Goal: Information Seeking & Learning: Learn about a topic

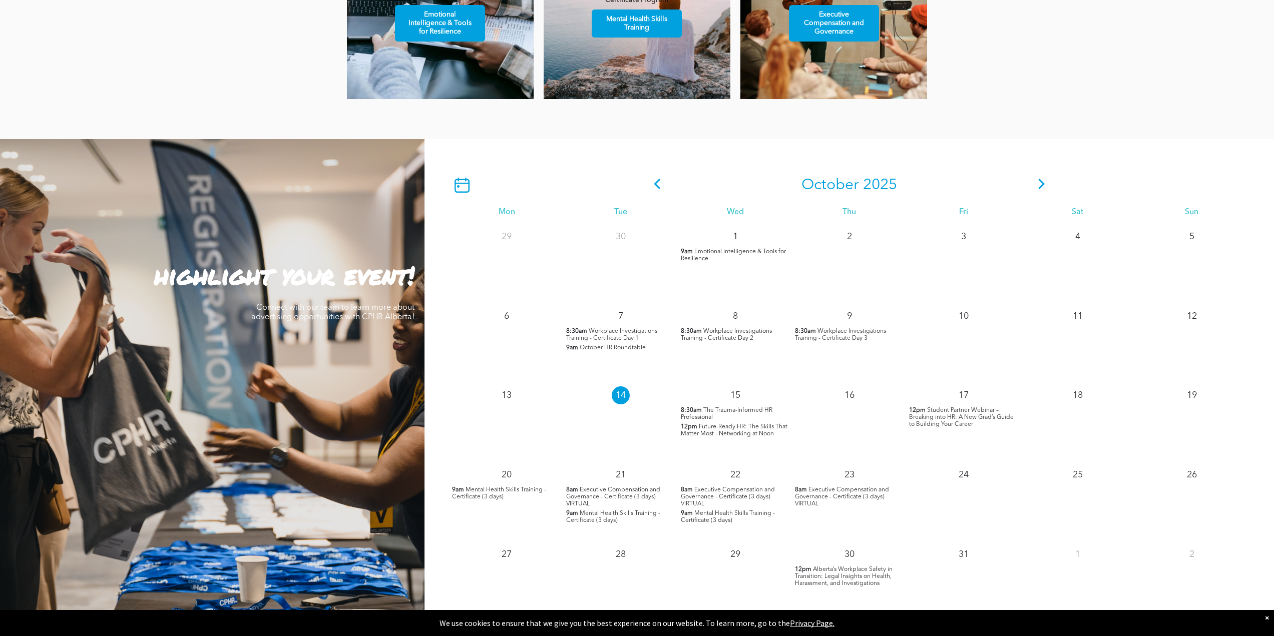
scroll to position [866, 0]
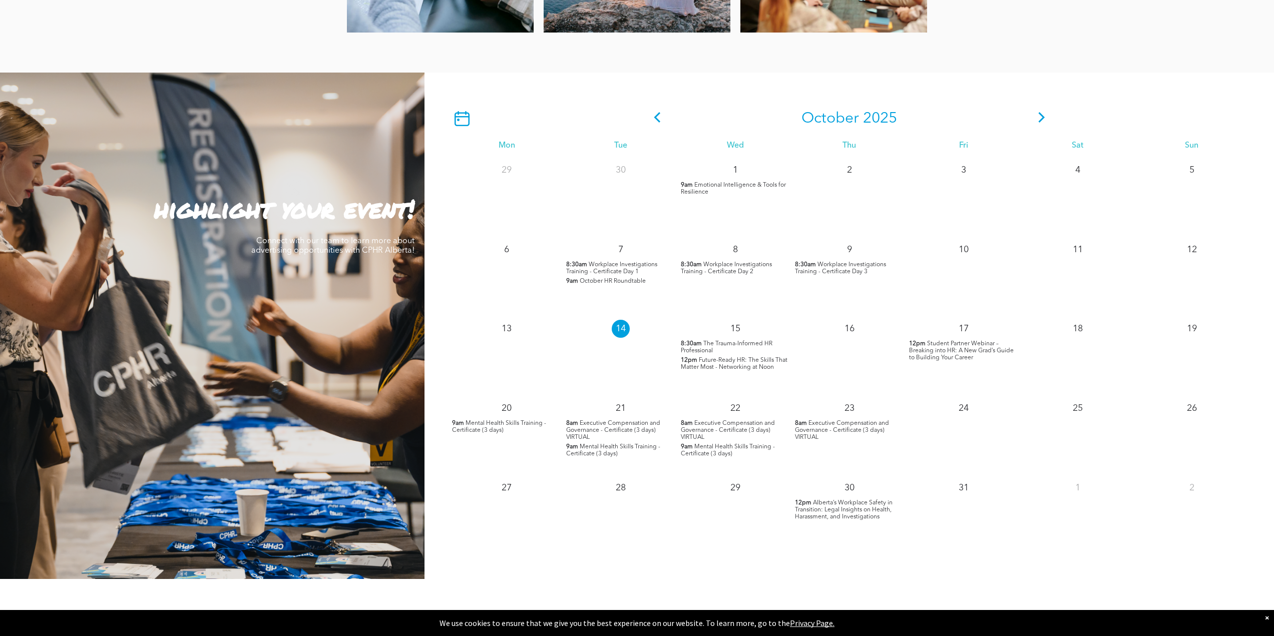
click at [739, 357] on span "Future-Ready HR: The Skills That Matter Most - Networking at Noon" at bounding box center [734, 363] width 107 height 13
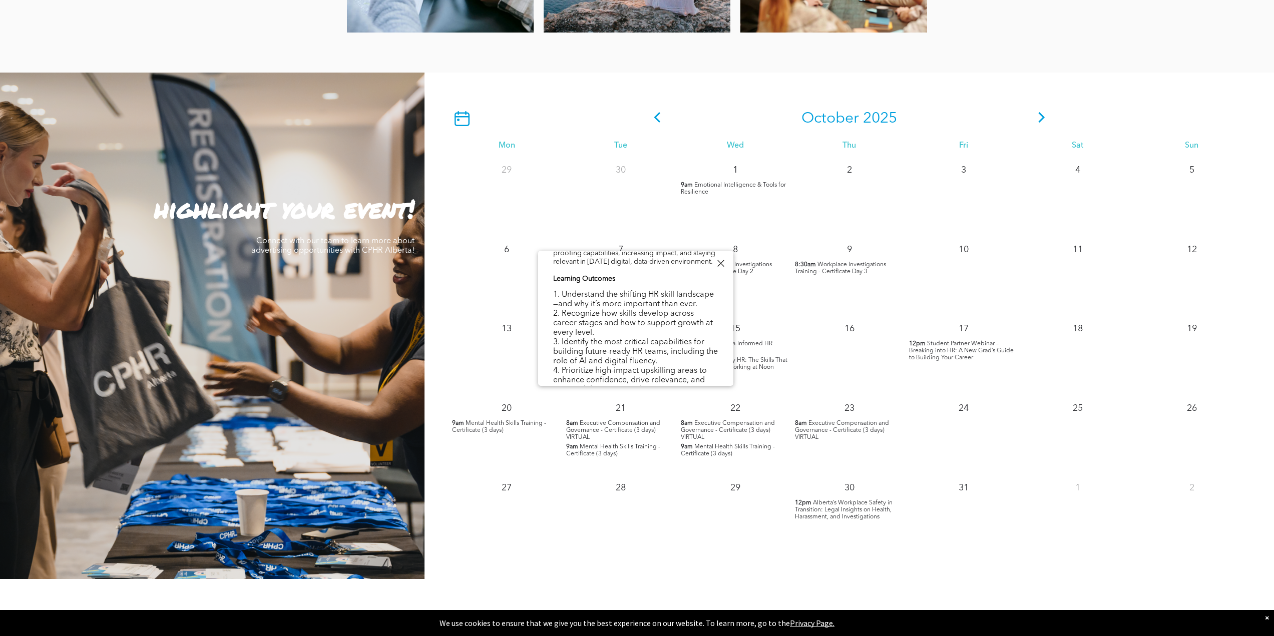
scroll to position [386, 0]
click at [953, 341] on span "Student Partner Webinar – Breaking into HR: A New Grad’s Guide to Building Your…" at bounding box center [961, 351] width 105 height 20
click at [720, 267] on div at bounding box center [721, 264] width 14 height 14
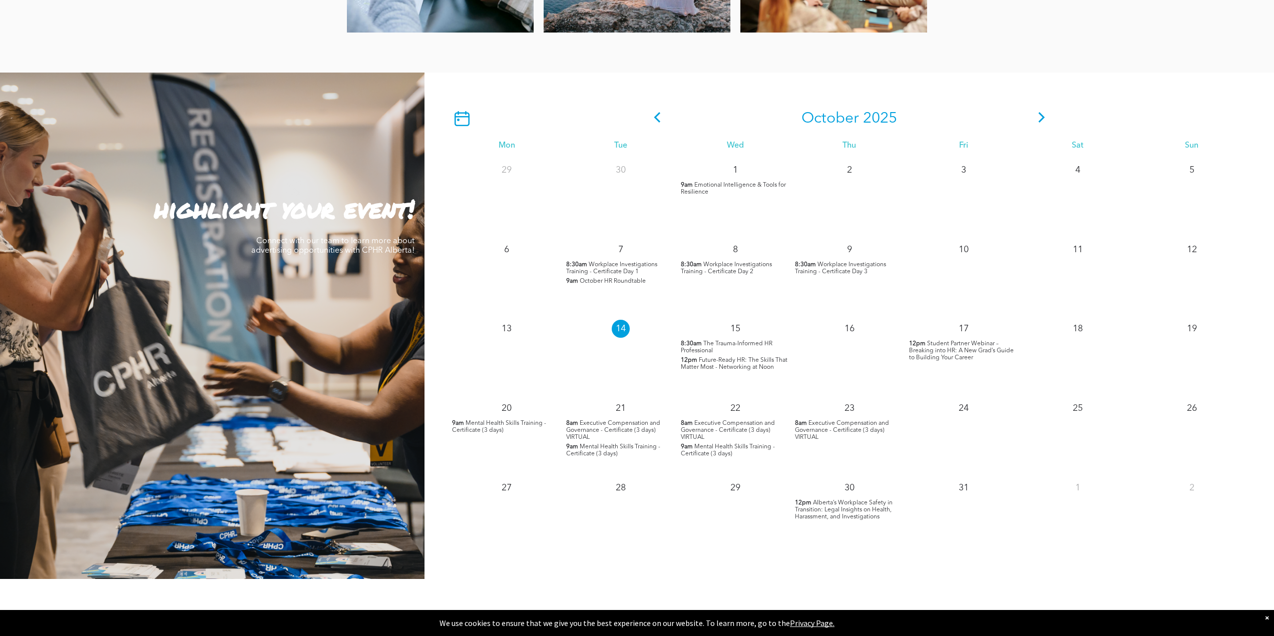
click at [660, 112] on icon at bounding box center [657, 117] width 15 height 11
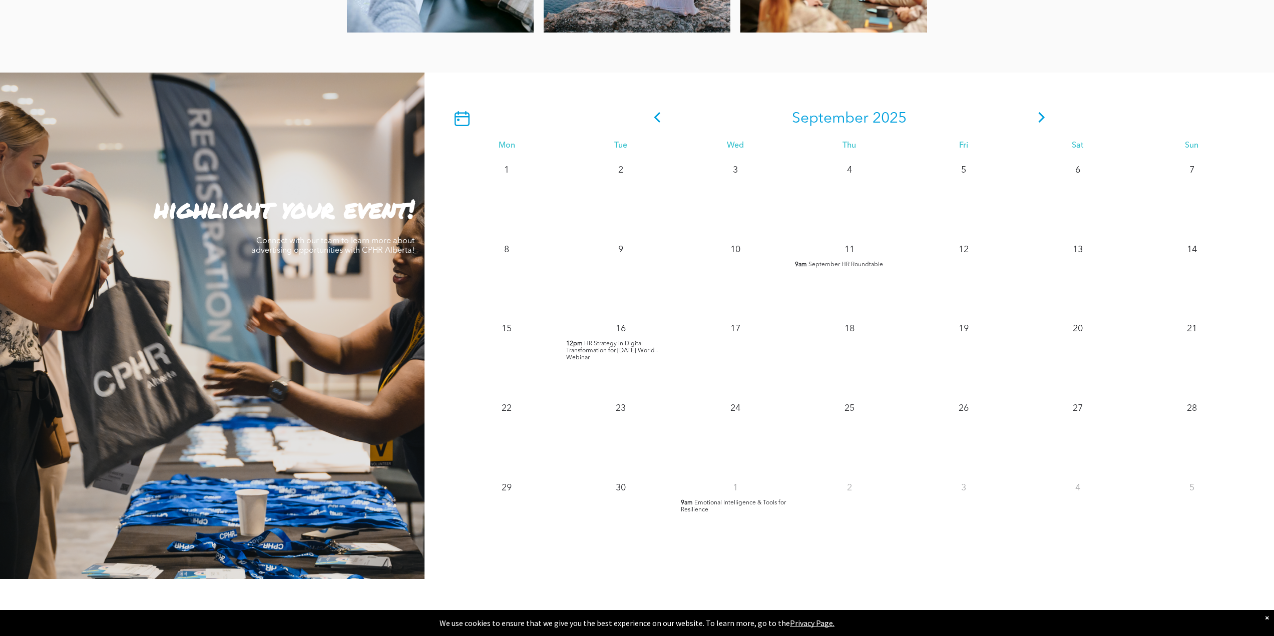
click at [1046, 112] on icon at bounding box center [1041, 117] width 15 height 11
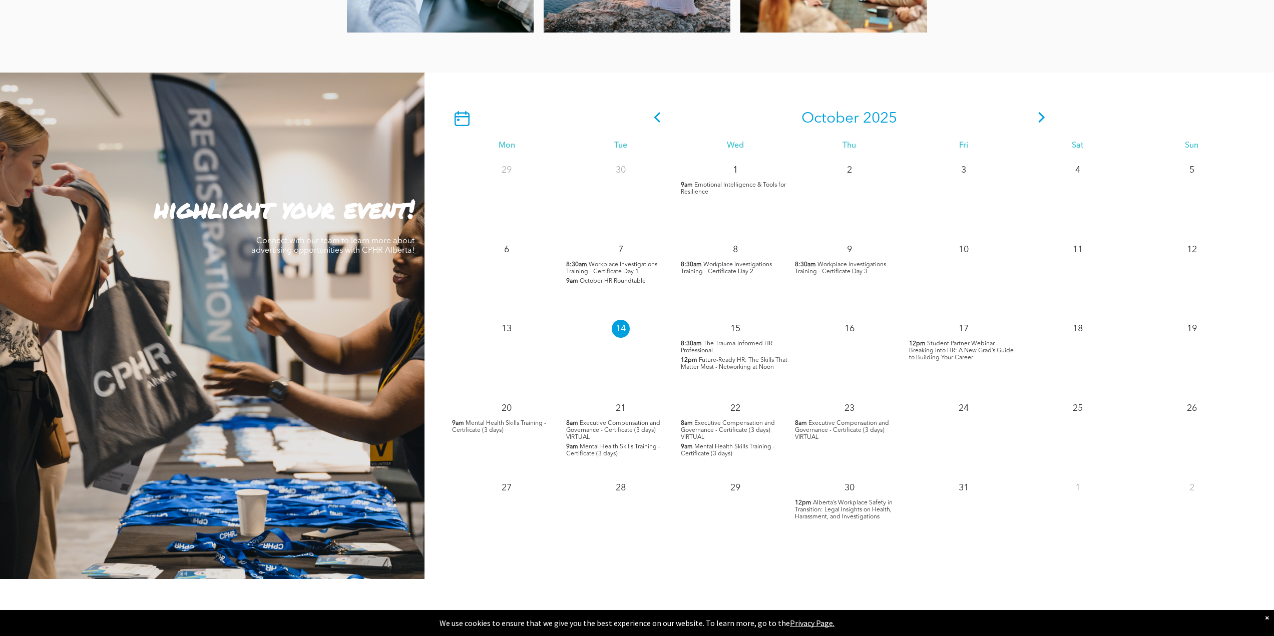
click at [1046, 112] on icon at bounding box center [1041, 117] width 15 height 11
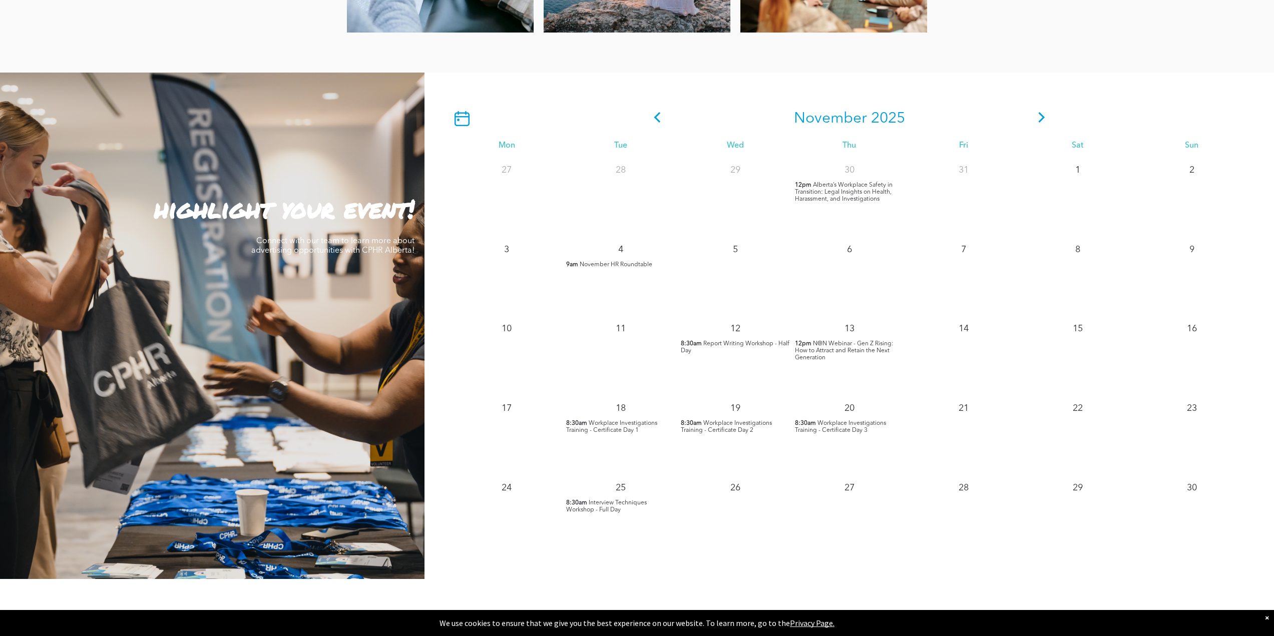
click at [1043, 112] on icon at bounding box center [1041, 117] width 15 height 11
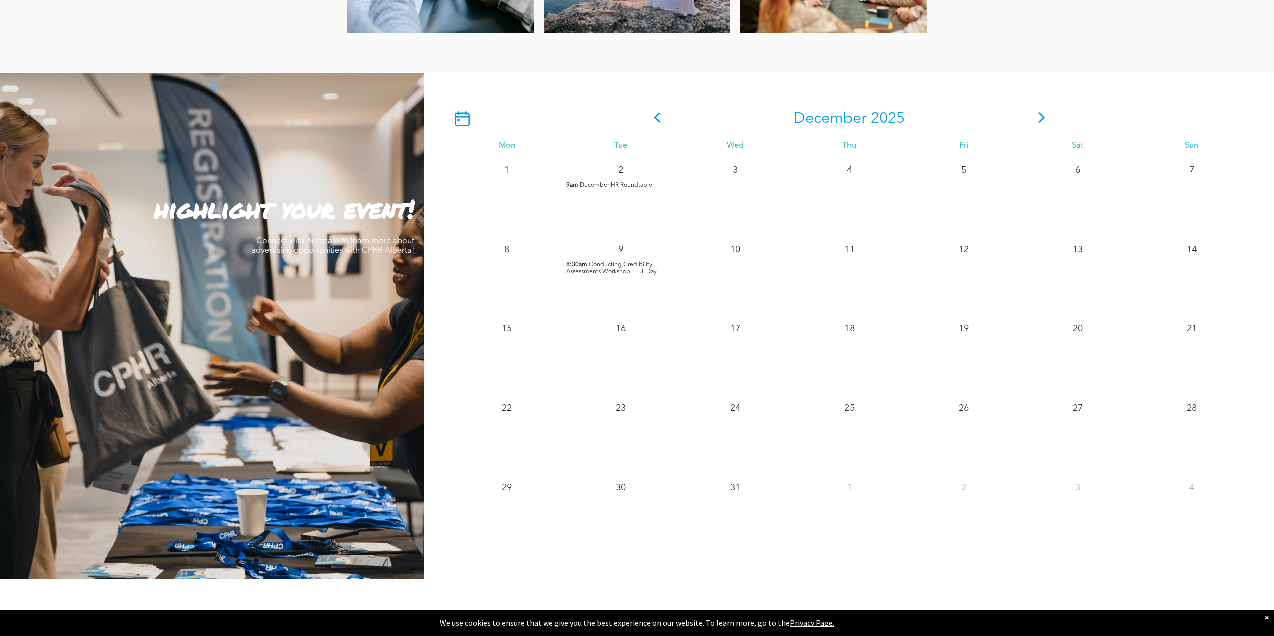
click at [1043, 112] on icon at bounding box center [1041, 117] width 15 height 11
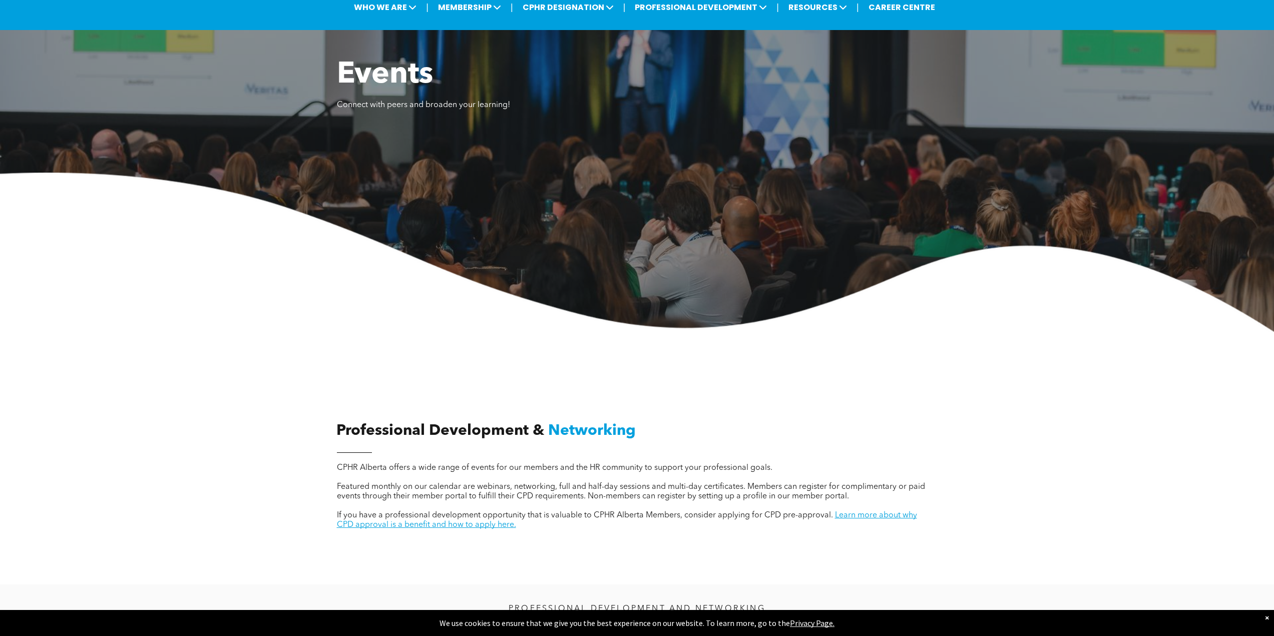
scroll to position [0, 0]
